Goal: Find specific page/section: Find specific page/section

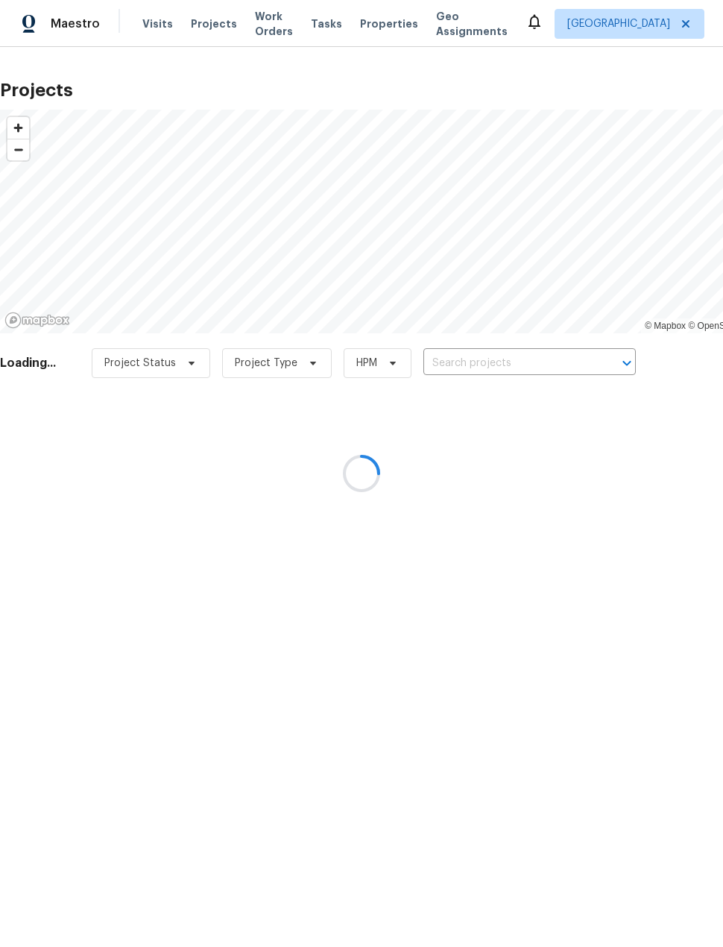
click at [508, 358] on div at bounding box center [361, 473] width 723 height 947
click at [512, 359] on div at bounding box center [361, 473] width 723 height 947
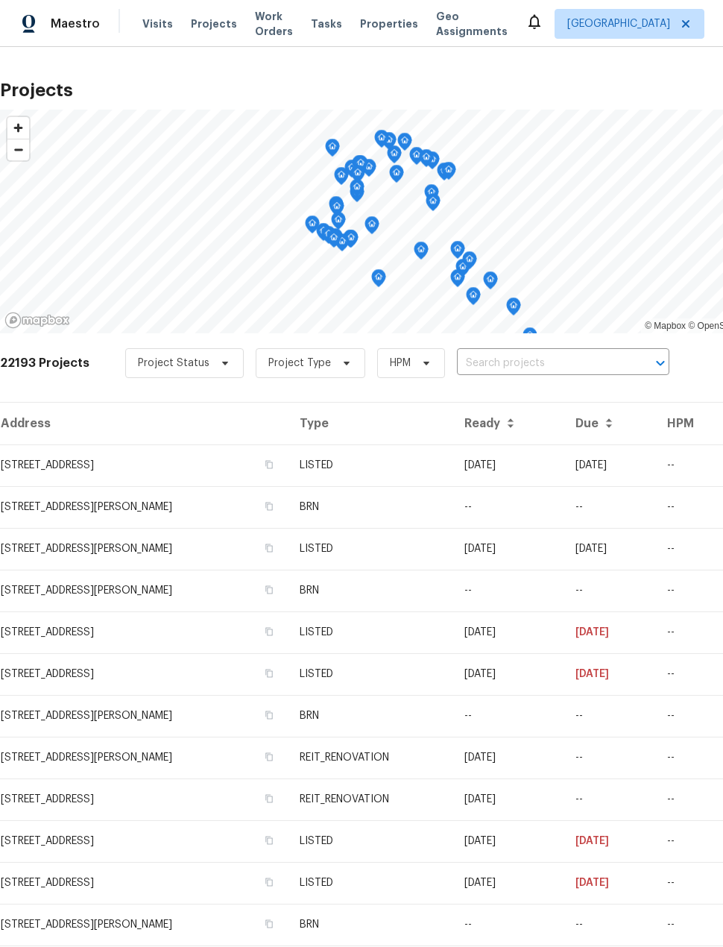
click at [513, 358] on input "text" at bounding box center [542, 363] width 171 height 23
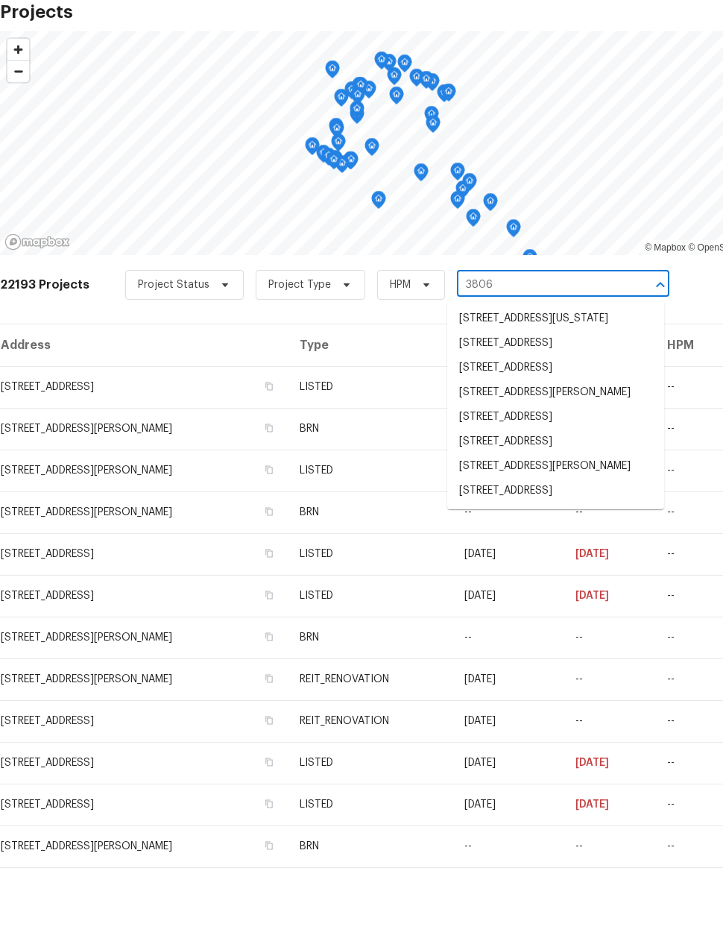
scroll to position [56, 0]
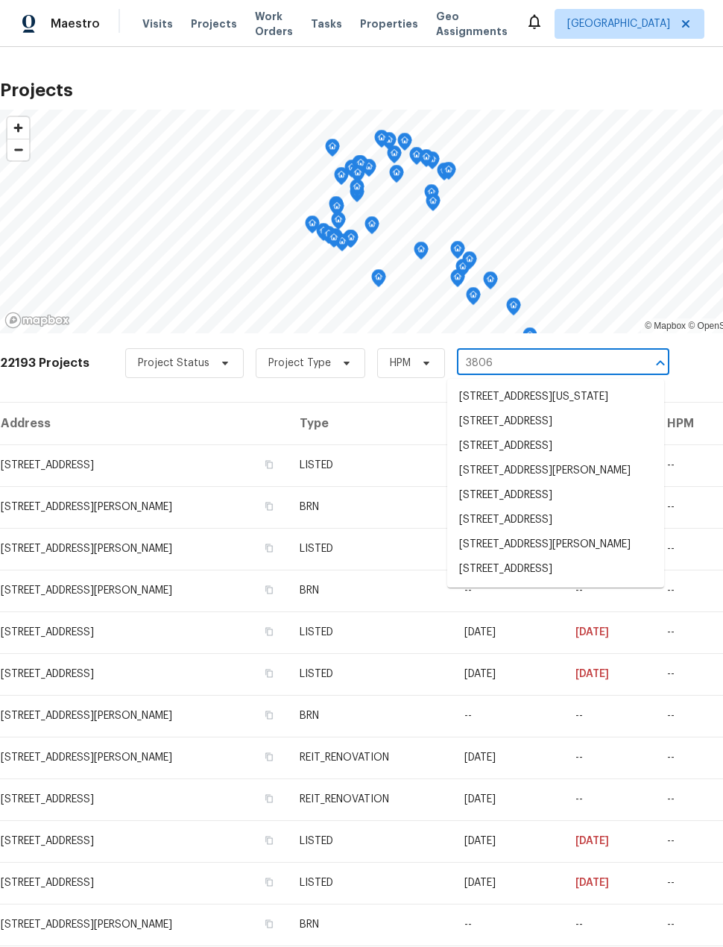
click at [542, 352] on input "3806" at bounding box center [542, 363] width 171 height 23
click at [561, 352] on input "3806" at bounding box center [542, 363] width 171 height 23
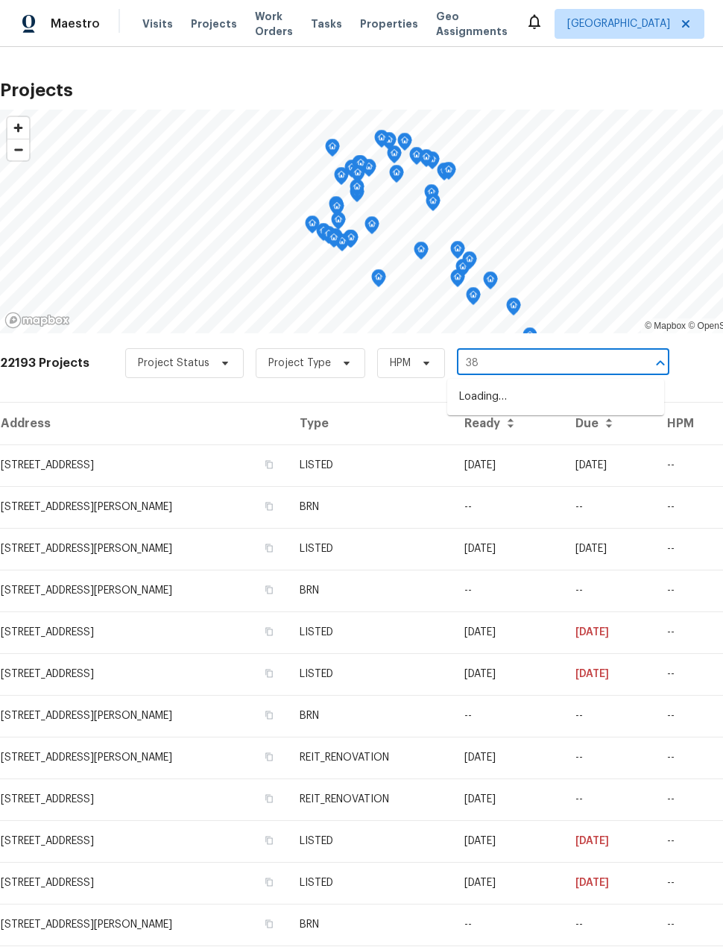
type input "3"
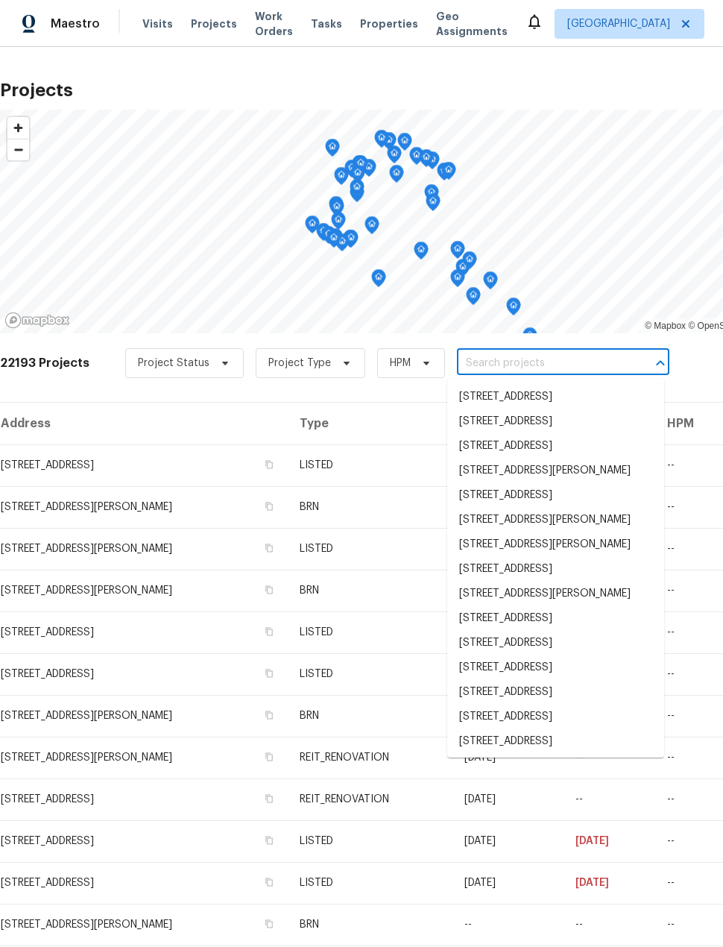
type input "q"
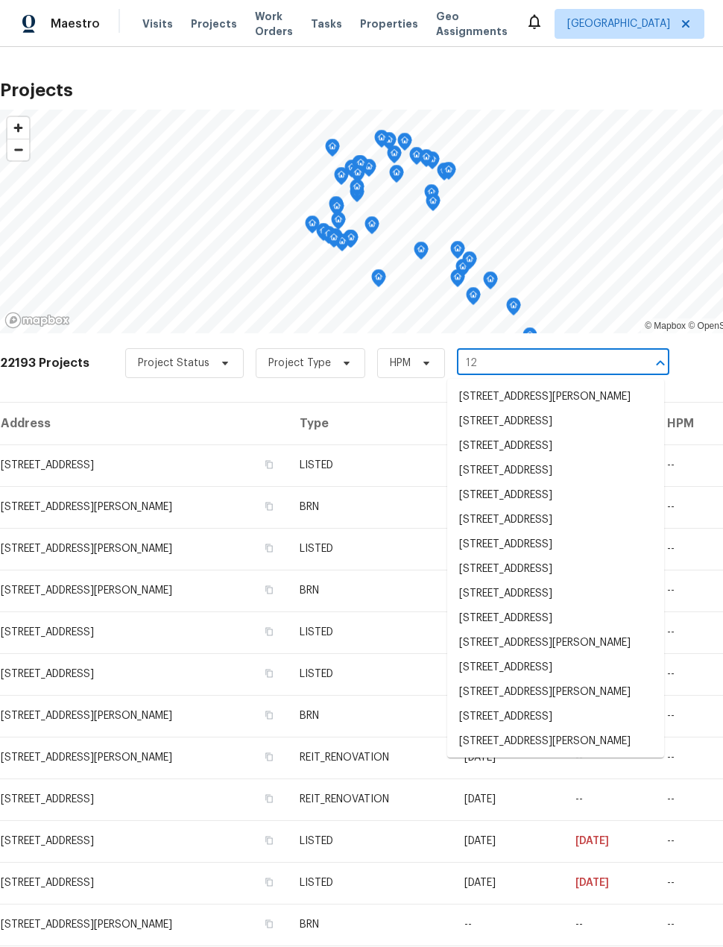
type input "1"
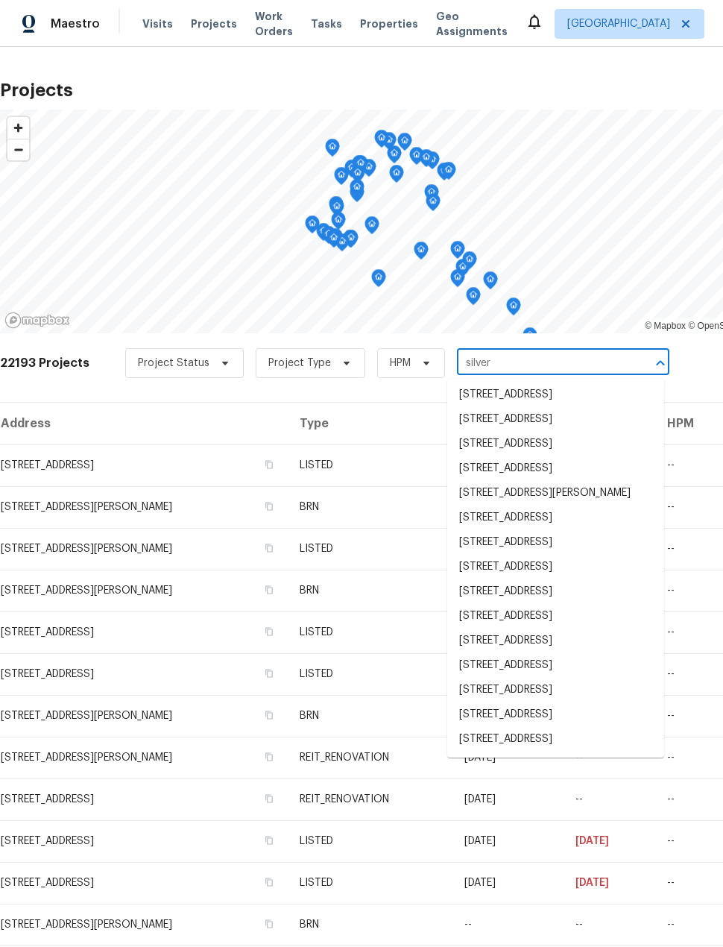
scroll to position [1461, 0]
click at [457, 352] on input "silver" at bounding box center [542, 363] width 171 height 23
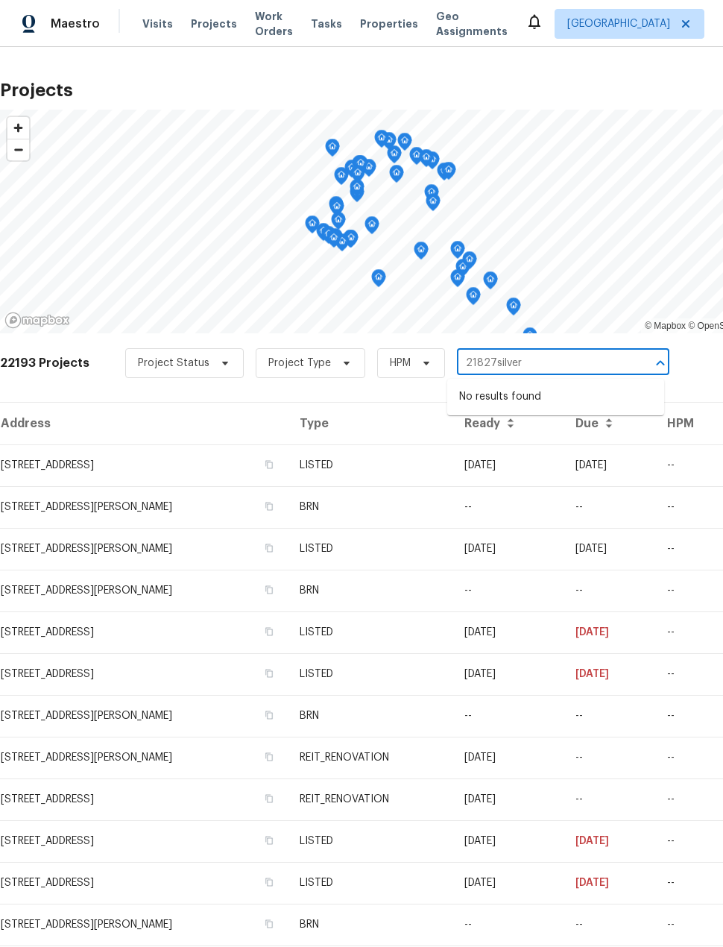
type input "21827 silver"
click at [585, 385] on li "[STREET_ADDRESS]" at bounding box center [555, 397] width 217 height 25
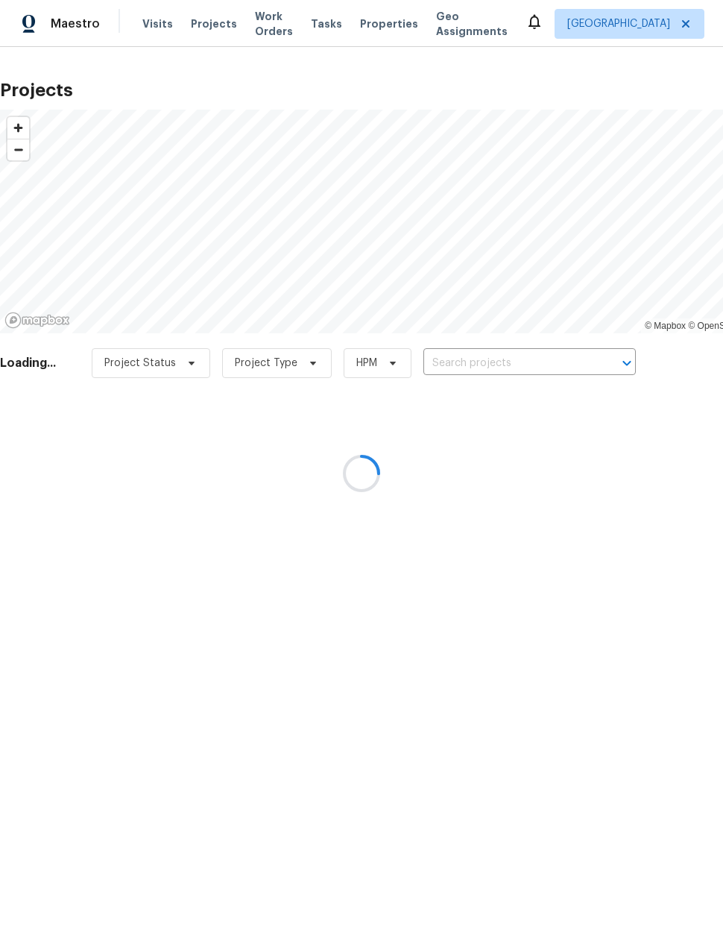
type input "[STREET_ADDRESS]"
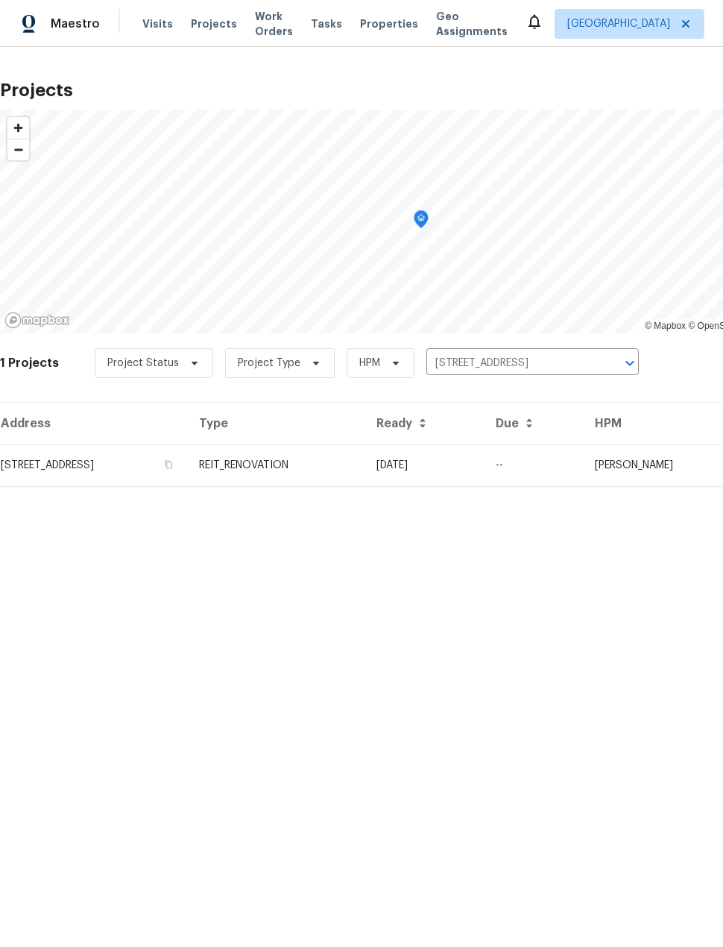
click at [133, 460] on td "[STREET_ADDRESS]" at bounding box center [93, 466] width 187 height 42
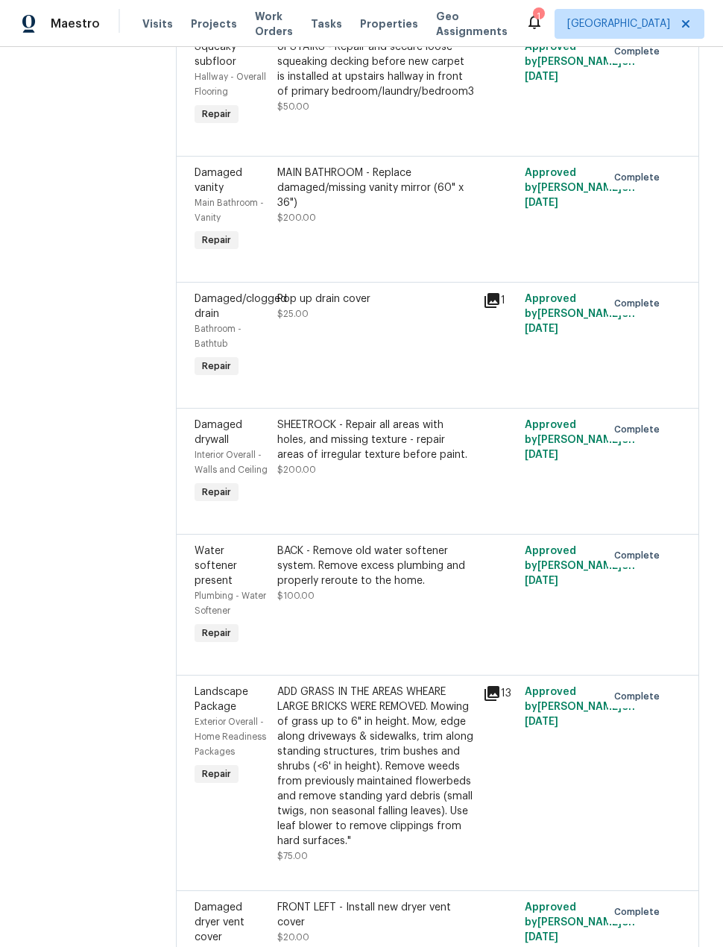
scroll to position [3469, 0]
click at [396, 417] on div "SHEETROCK - Repair all areas with holes, and missing texture - repair areas of …" at bounding box center [376, 439] width 198 height 45
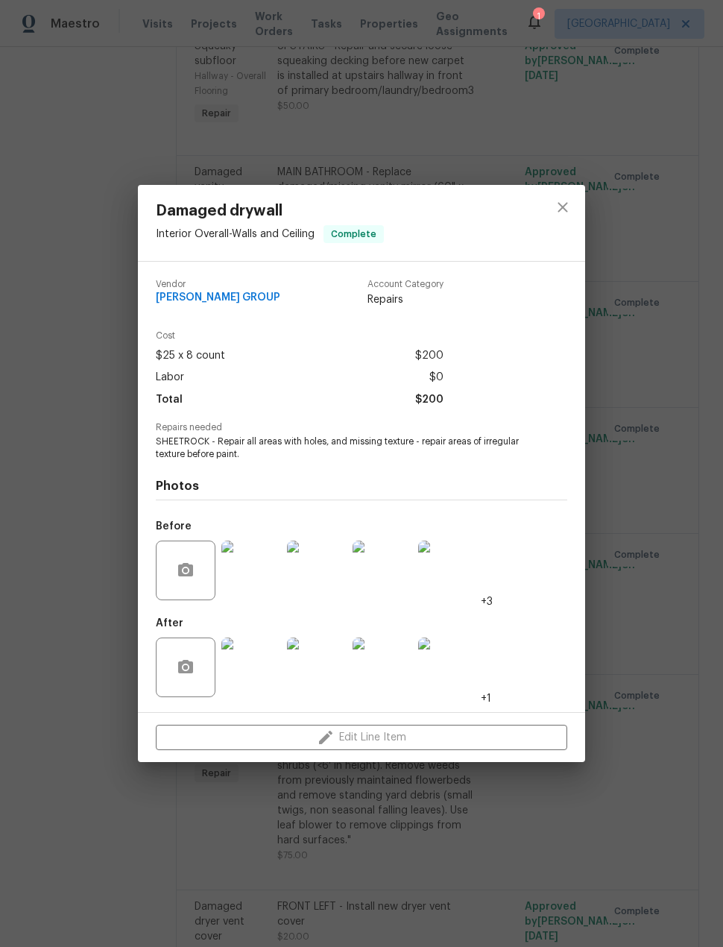
click at [269, 563] on img at bounding box center [252, 571] width 60 height 60
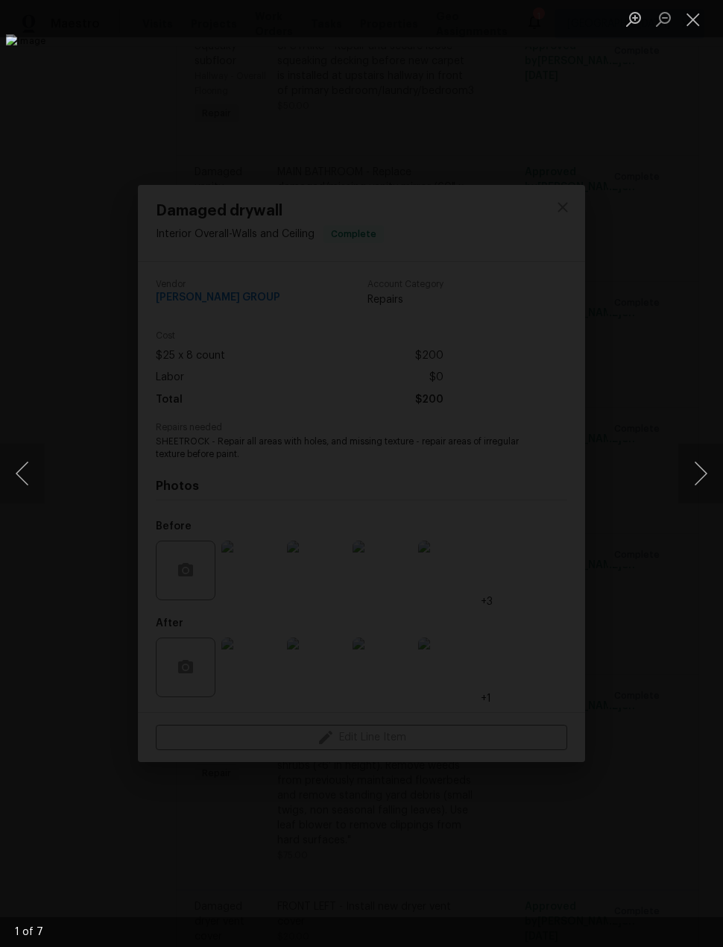
click at [704, 461] on button "Next image" at bounding box center [701, 474] width 45 height 60
click at [705, 459] on button "Next image" at bounding box center [701, 474] width 45 height 60
click at [704, 459] on button "Next image" at bounding box center [701, 474] width 45 height 60
click at [706, 459] on button "Next image" at bounding box center [701, 474] width 45 height 60
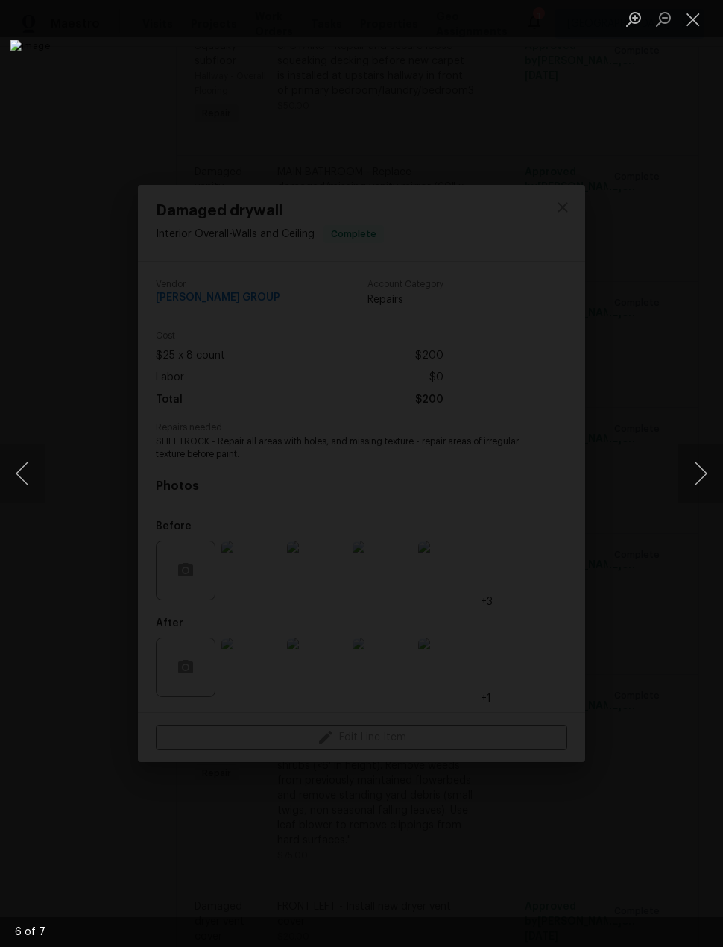
click at [709, 457] on button "Next image" at bounding box center [701, 474] width 45 height 60
click at [685, 31] on button "Close lightbox" at bounding box center [694, 19] width 30 height 26
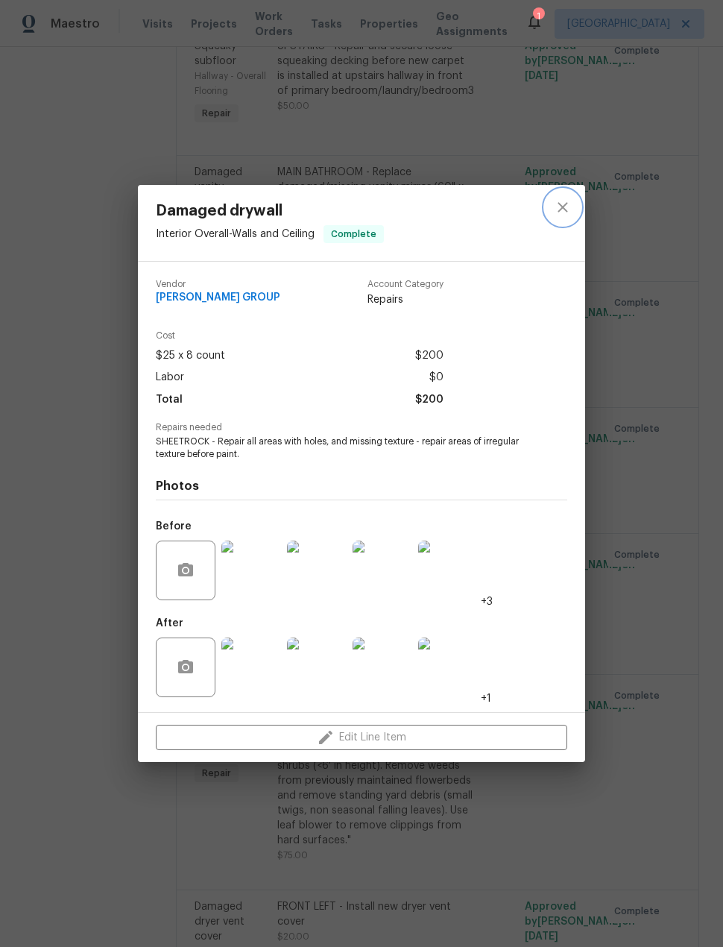
click at [577, 212] on button "close" at bounding box center [563, 207] width 36 height 36
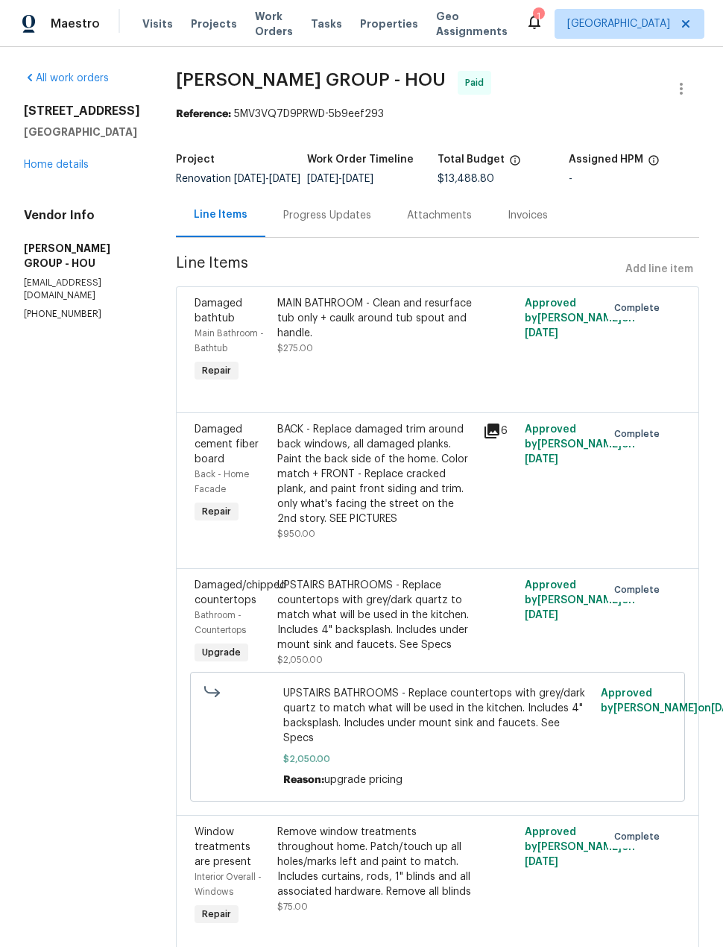
scroll to position [0, 0]
click at [69, 170] on link "Home details" at bounding box center [56, 165] width 65 height 10
